Goal: Participate in discussion: Engage in conversation with other users on a specific topic

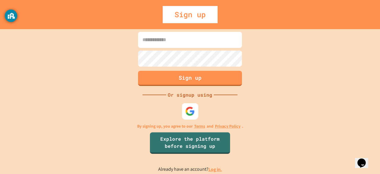
click at [187, 109] on img at bounding box center [190, 111] width 10 height 10
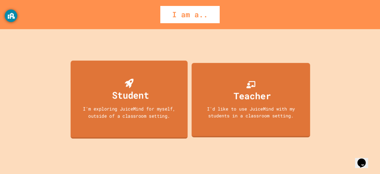
click at [133, 95] on div "Student" at bounding box center [130, 95] width 37 height 14
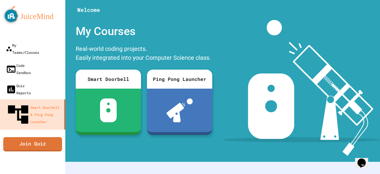
click at [362, 15] on icon "My Account" at bounding box center [362, 15] width 0 height 0
click at [355, 173] on div at bounding box center [190, 174] width 380 height 0
click at [20, 137] on link "Join Quiz" at bounding box center [32, 144] width 61 height 15
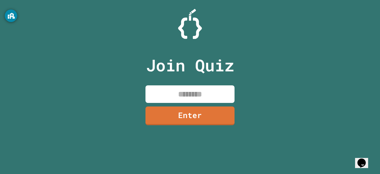
click at [165, 90] on input at bounding box center [190, 94] width 89 height 18
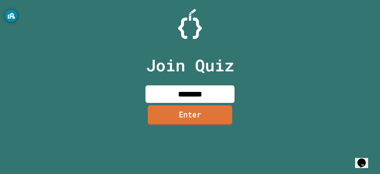
type input "********"
click at [177, 115] on link "Enter" at bounding box center [190, 115] width 85 height 20
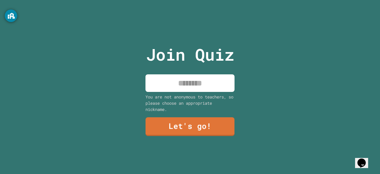
click at [177, 75] on input at bounding box center [190, 83] width 89 height 18
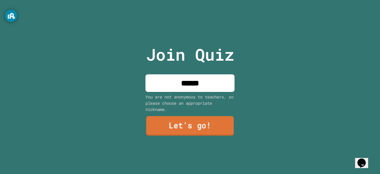
type input "******"
click at [195, 118] on link "Let's go!" at bounding box center [190, 126] width 88 height 20
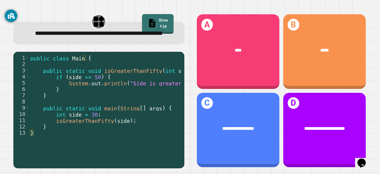
click at [162, 24] on link "Show tip" at bounding box center [157, 24] width 31 height 20
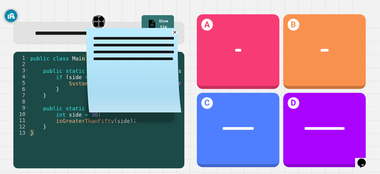
drag, startPoint x: 149, startPoint y: 43, endPoint x: 142, endPoint y: 44, distance: 7.4
click at [142, 44] on textarea "**********" at bounding box center [133, 52] width 95 height 48
click at [156, 64] on textarea "**********" at bounding box center [133, 52] width 95 height 48
click at [171, 36] on icon at bounding box center [174, 32] width 7 height 7
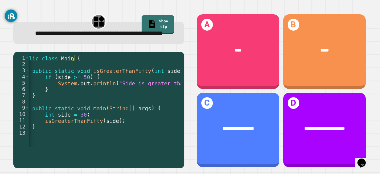
scroll to position [0, 11]
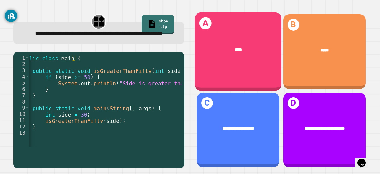
click at [229, 58] on div "****" at bounding box center [238, 49] width 87 height 25
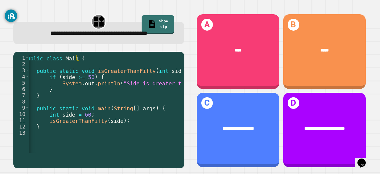
scroll to position [0, 7]
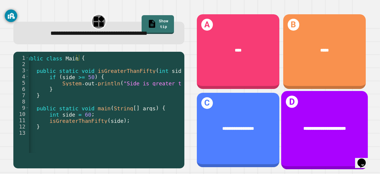
click at [316, 138] on div "**********" at bounding box center [324, 130] width 87 height 78
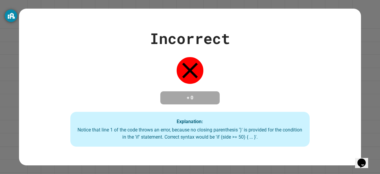
click at [363, 8] on div "Incorrect + 0 Explanation: Notice that line 1 of the code throws an error, beca…" at bounding box center [190, 87] width 380 height 174
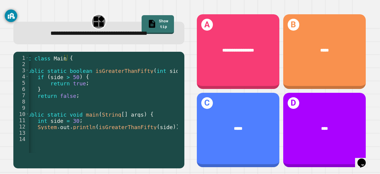
scroll to position [0, 0]
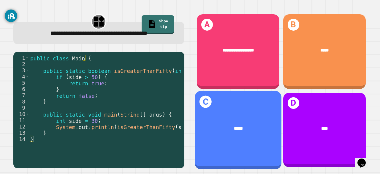
click at [234, 126] on span "*****" at bounding box center [238, 128] width 9 height 4
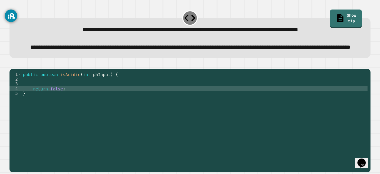
click at [98, 105] on div "public boolean isAcidic ( int phInput ) { return false ; }" at bounding box center [195, 110] width 346 height 76
click at [107, 98] on div "public boolean isAcidic ( int phInput ) { return false ; }" at bounding box center [195, 110] width 346 height 76
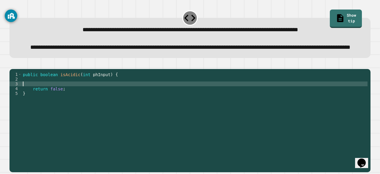
click at [109, 100] on div "public boolean isAcidic ( int phInput ) { return false ; }" at bounding box center [195, 110] width 346 height 76
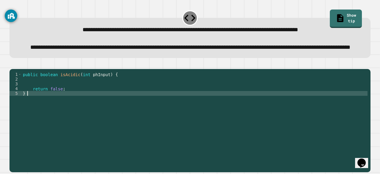
click at [121, 112] on div "public boolean isAcidic ( int phInput ) { return false ; }" at bounding box center [195, 110] width 346 height 76
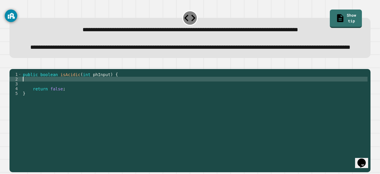
click at [115, 98] on div "public boolean isAcidic ( int phInput ) { return false ; }" at bounding box center [195, 110] width 346 height 76
click at [330, 17] on link "Show tip" at bounding box center [346, 19] width 32 height 19
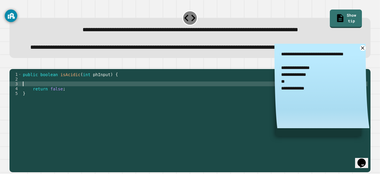
click at [116, 101] on div "public boolean isAcidic ( int phInput ) { return false ; }" at bounding box center [195, 110] width 346 height 76
type textarea "*"
click at [360, 51] on icon at bounding box center [363, 48] width 7 height 7
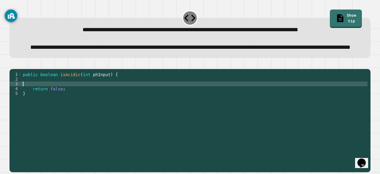
click at [30, 104] on div "public boolean isAcidic ( int phInput ) { return false ; }" at bounding box center [195, 110] width 346 height 76
type textarea "**********"
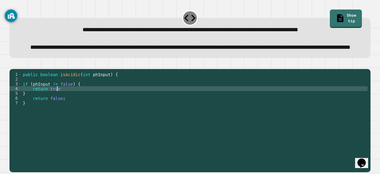
scroll to position [0, 2]
click at [35, 109] on div "public boolean isAcidic ( int phInput ) { if ( phInput != false ) { return true…" at bounding box center [195, 110] width 346 height 76
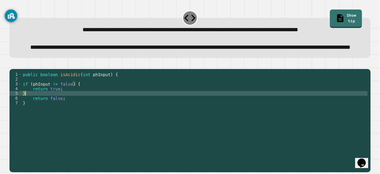
scroll to position [0, 0]
type textarea "*"
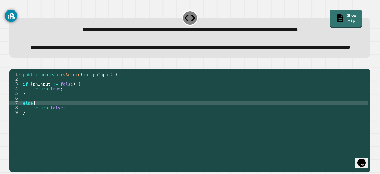
scroll to position [0, 1]
click at [72, 127] on div "public boolean isAcidic ( int phInput ) { if ( phInput != false ) { return true…" at bounding box center [195, 110] width 346 height 76
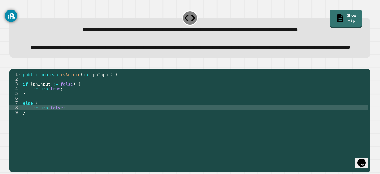
type textarea "**********"
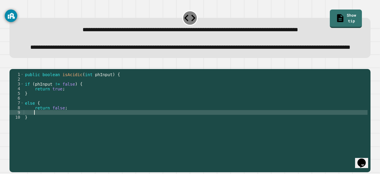
scroll to position [0, 0]
type textarea "*"
click at [12, 64] on button "button" at bounding box center [12, 64] width 0 height 0
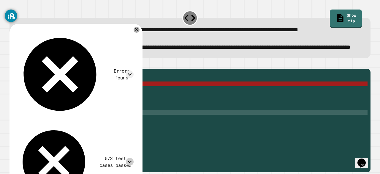
click at [134, 158] on icon at bounding box center [130, 162] width 8 height 8
click at [140, 33] on icon at bounding box center [136, 29] width 7 height 7
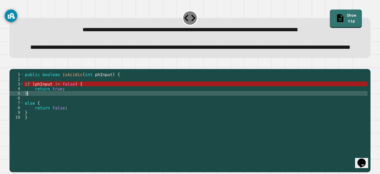
click at [98, 109] on div "public boolean isAcidic ( int phInput ) { if ( phInput != false ) { return true…" at bounding box center [196, 110] width 344 height 76
click at [112, 95] on div "public boolean isAcidic ( int phInput ) { if ( phInput != false ) { return true…" at bounding box center [196, 110] width 344 height 76
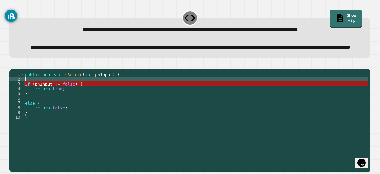
click at [123, 121] on div "public boolean isAcidic ( int phInput ) { if ( phInput != false ) { return true…" at bounding box center [196, 110] width 344 height 76
click at [80, 98] on div "public boolean isAcidic ( int phInput ) { if ( phInput != false ) { return true…" at bounding box center [196, 110] width 344 height 76
click at [64, 103] on div "public boolean isAcidic ( int phInput ) { if ( phInput != false ) { return true…" at bounding box center [196, 110] width 344 height 76
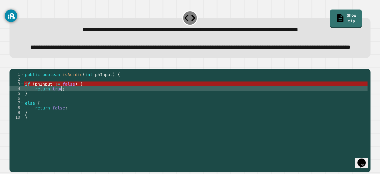
click at [66, 105] on div "public boolean isAcidic ( int phInput ) { if ( phInput != false ) { return true…" at bounding box center [196, 110] width 344 height 76
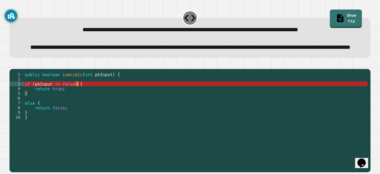
click at [83, 102] on div "public boolean isAcidic ( int phInput ) { if ( phInput != false ) { return true…" at bounding box center [196, 110] width 344 height 76
click at [87, 109] on div "public boolean isAcidic ( int phInput ) { if ( phInput != false ) { return true…" at bounding box center [196, 110] width 344 height 76
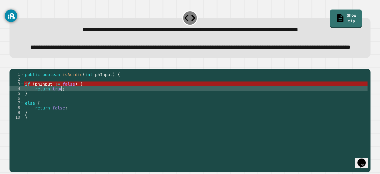
click at [67, 102] on div "public boolean isAcidic ( int phInput ) { if ( phInput != false ) { return true…" at bounding box center [196, 110] width 344 height 76
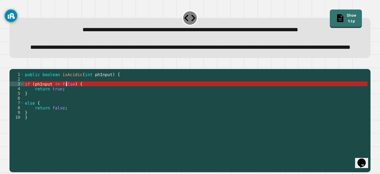
click at [50, 101] on div "public boolean isAcidic ( int phInput ) { if ( phInput != false ) { return true…" at bounding box center [196, 110] width 344 height 76
click at [96, 101] on div "public boolean isAcidic ( int phInput ) { if ( phInput != false ) { return true…" at bounding box center [196, 110] width 344 height 76
click at [112, 123] on div "public boolean isAcidic ( int phInput ) { if ( phInput != false ) { return true…" at bounding box center [196, 110] width 344 height 76
click at [111, 104] on div "public boolean isAcidic ( int phInput ) { if ( phInput != false ) { return true…" at bounding box center [196, 110] width 344 height 76
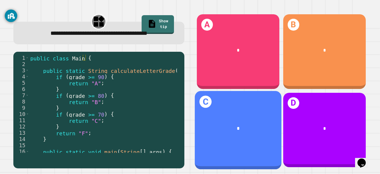
click at [203, 117] on div "*" at bounding box center [238, 128] width 87 height 25
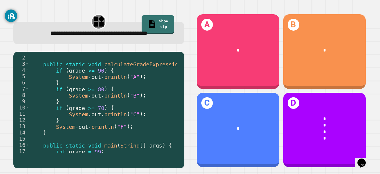
scroll to position [7, 0]
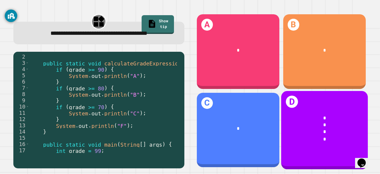
click at [296, 128] on div "*" at bounding box center [325, 131] width 68 height 7
